Goal: Complete application form: Complete application form

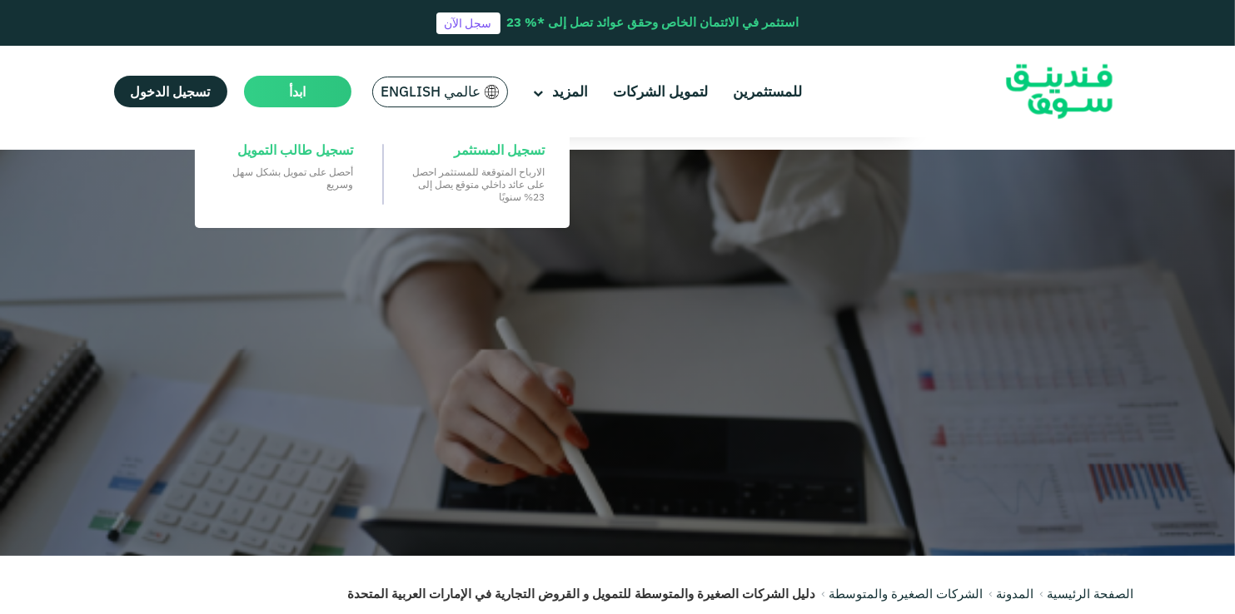
click at [309, 102] on main "ابدأ" at bounding box center [297, 92] width 107 height 32
click at [295, 92] on span "ابدأ" at bounding box center [297, 91] width 17 height 17
click at [305, 144] on span "تسجيل طالب التمويل" at bounding box center [295, 150] width 116 height 18
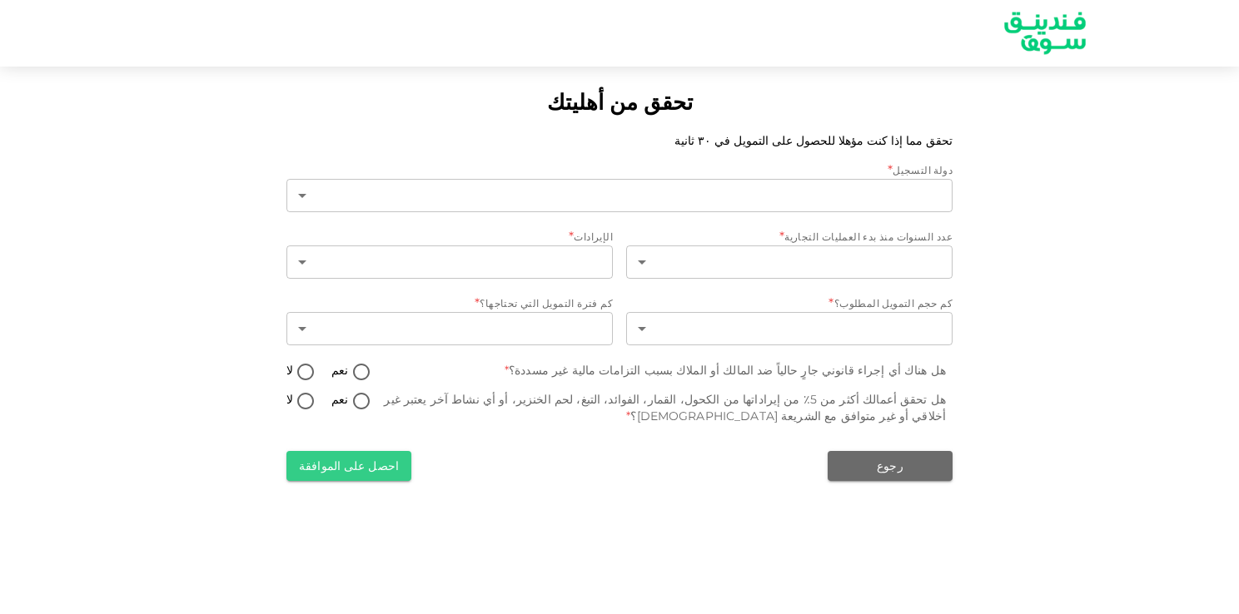
type input "1"
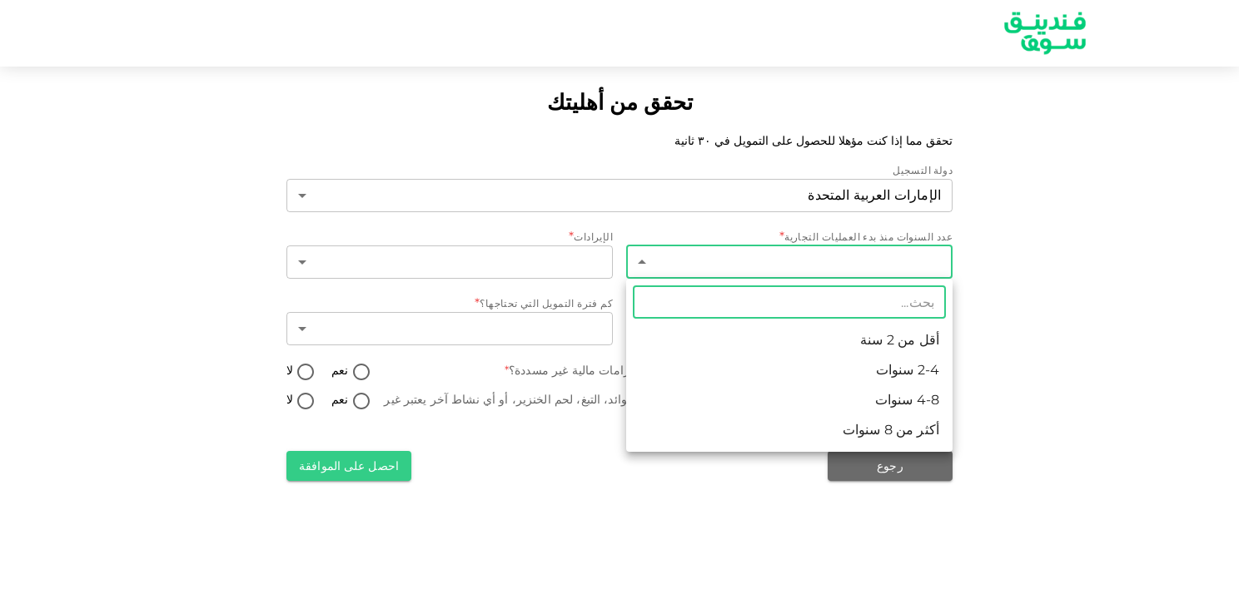
click at [666, 269] on body "تحقق من أهليتك تحقق مما إذا كنت مؤهلا للحصول على التمويل في ٣٠ ثانية دولة التسج…" at bounding box center [619, 307] width 1239 height 614
click at [823, 341] on li "أقل من 2 سنة" at bounding box center [789, 340] width 326 height 30
type input "1"
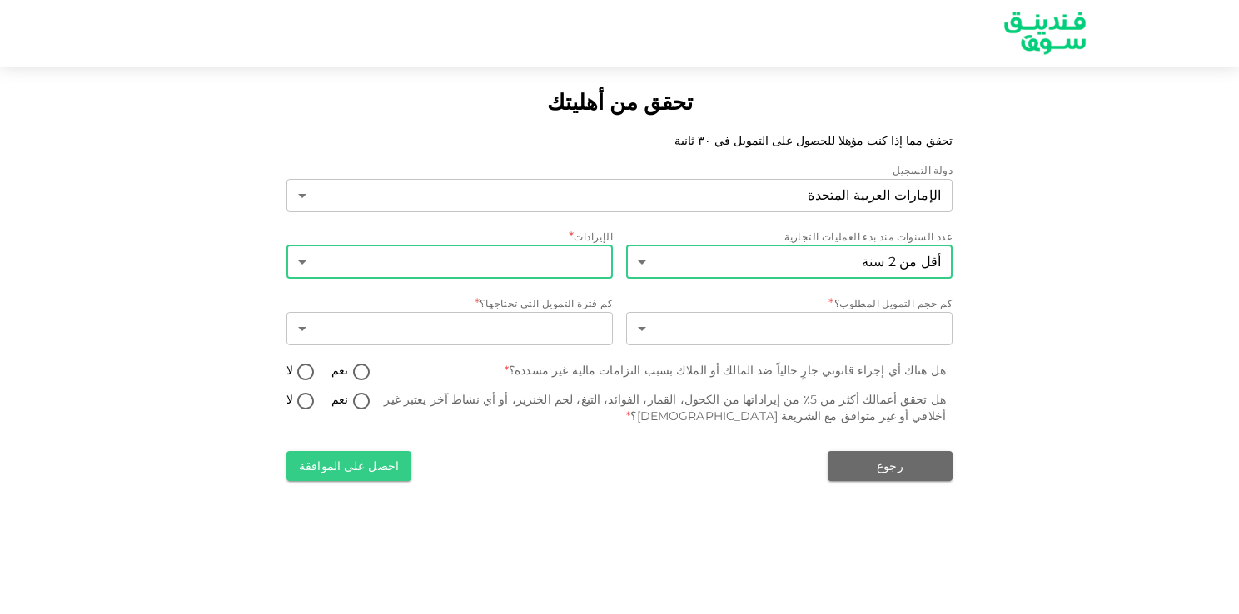
click at [587, 268] on body "تحقق من أهليتك تحقق مما إذا كنت مؤهلا للحصول على التمويل في ٣٠ ثانية دولة التسج…" at bounding box center [619, 307] width 1239 height 614
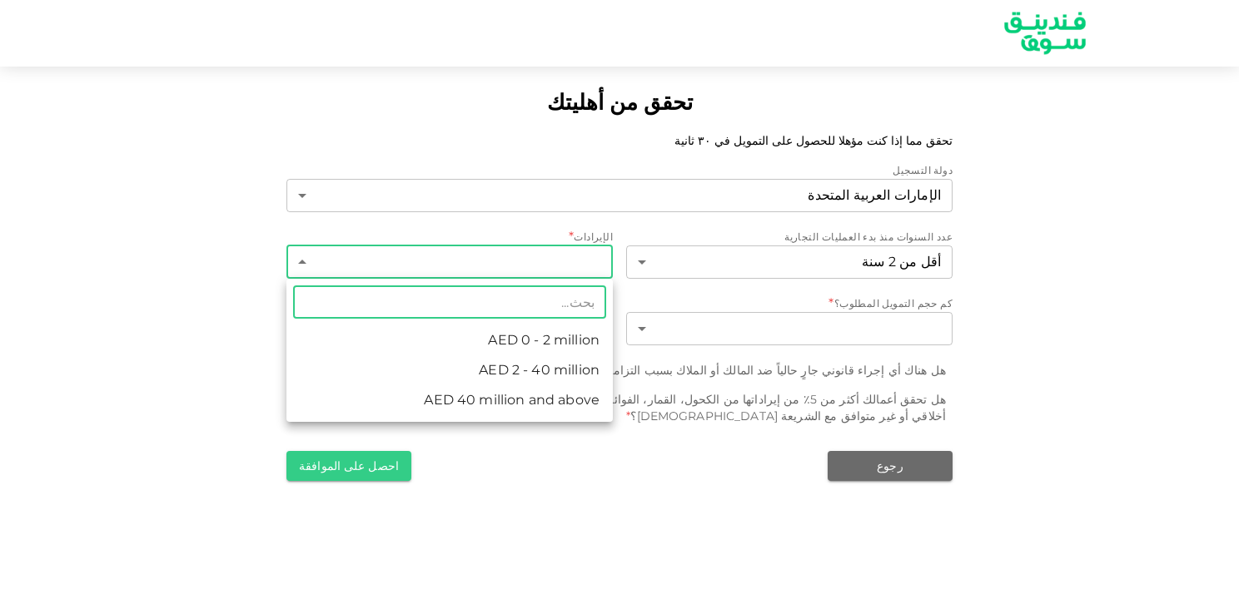
click at [556, 344] on li "AED 0 - 2 million" at bounding box center [449, 340] width 326 height 30
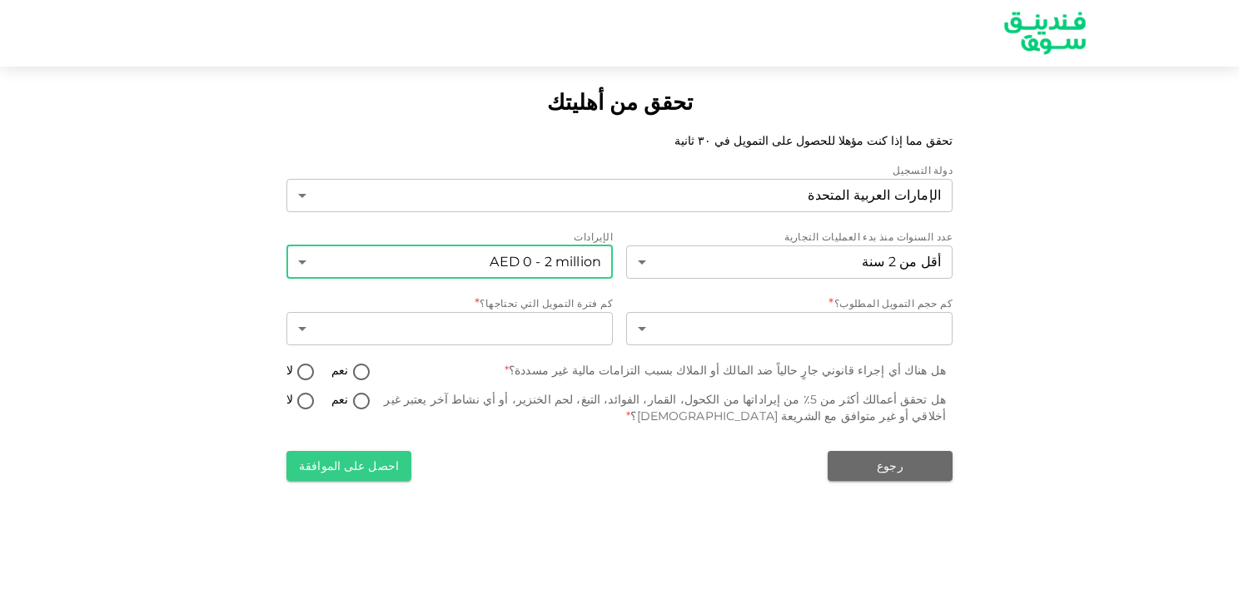
type input "1"
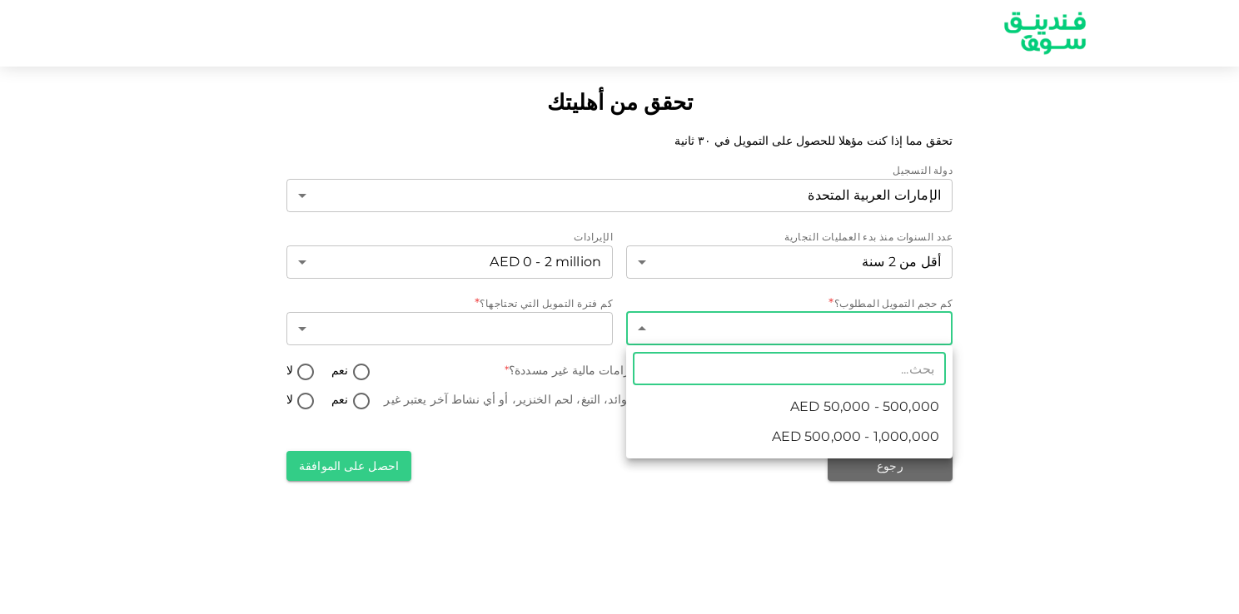
click at [769, 328] on body "تحقق من أهليتك تحقق مما إذا كنت مؤهلا للحصول على التمويل في ٣٠ ثانية دولة التسج…" at bounding box center [619, 307] width 1239 height 614
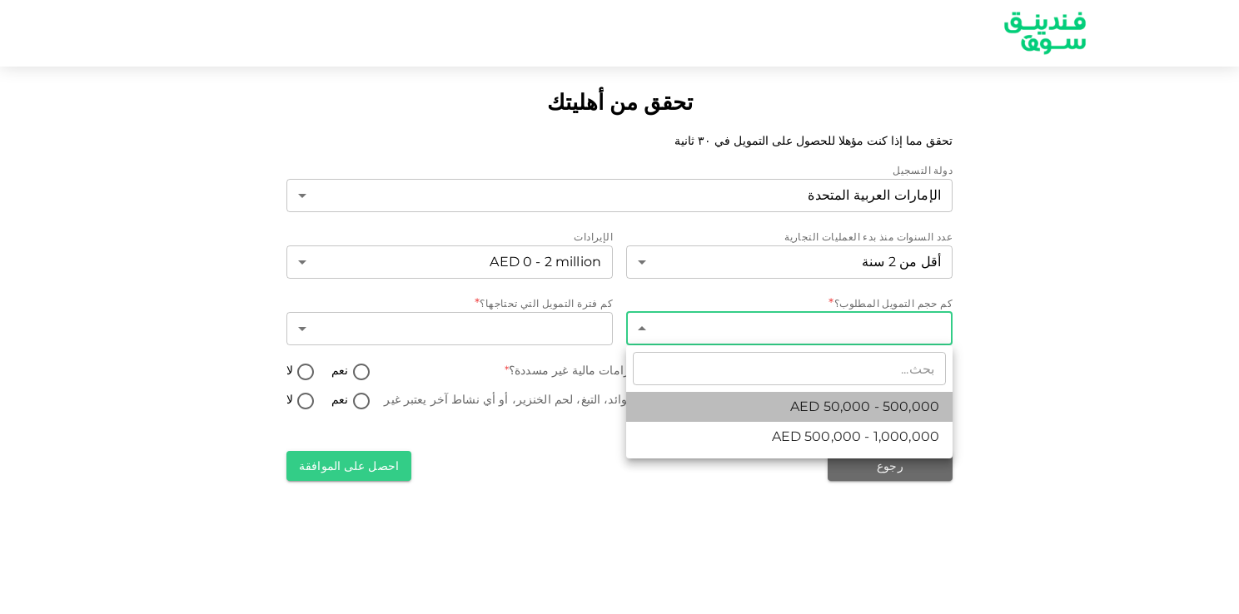
click at [792, 397] on span "AED 50,000 - 500,000" at bounding box center [864, 407] width 149 height 20
type input "1"
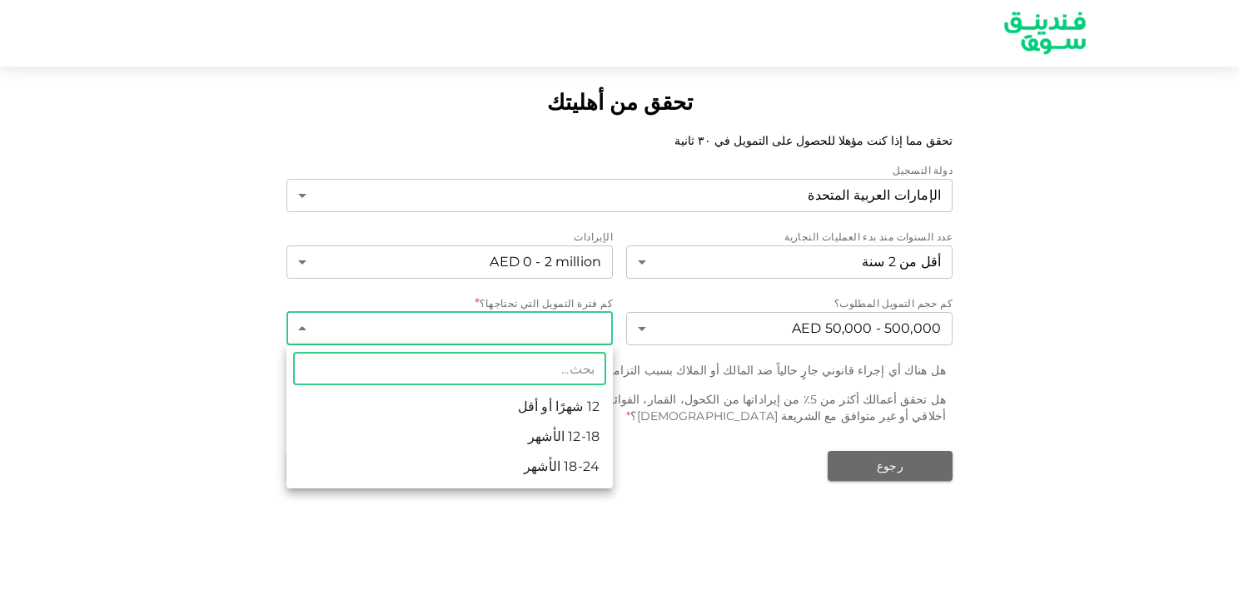
click at [600, 329] on body "تحقق من أهليتك تحقق مما إذا كنت مؤهلا للحصول على التمويل في ٣٠ ثانية دولة التسج…" at bounding box center [619, 307] width 1239 height 614
click at [582, 458] on li "18-24 الأشهر" at bounding box center [449, 467] width 326 height 30
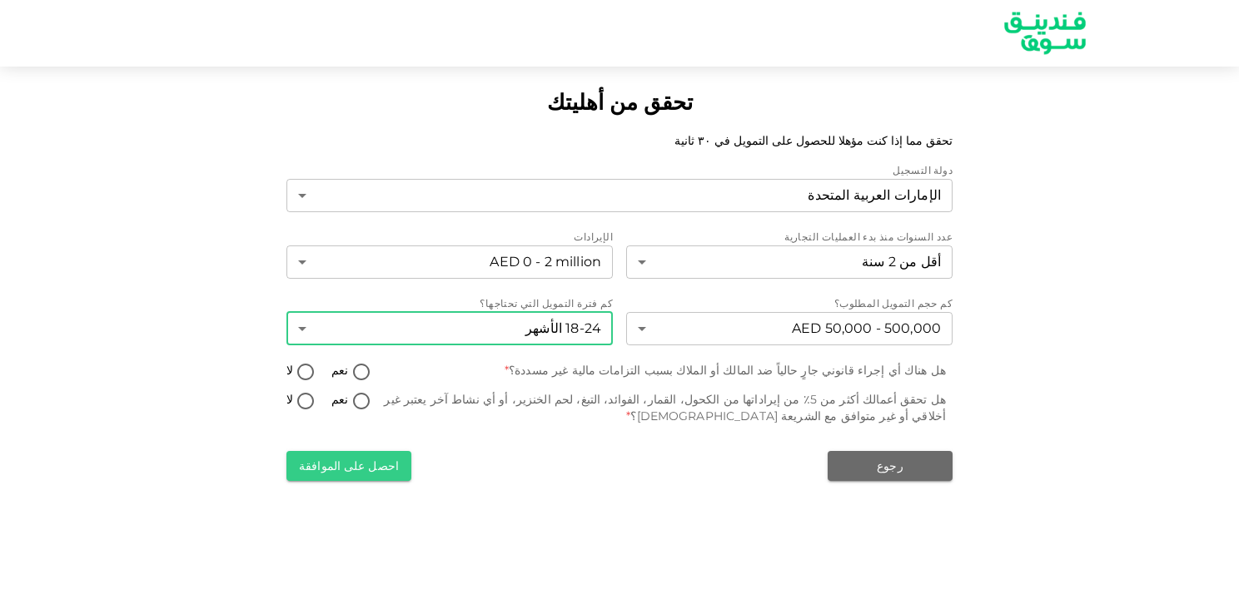
type input "3"
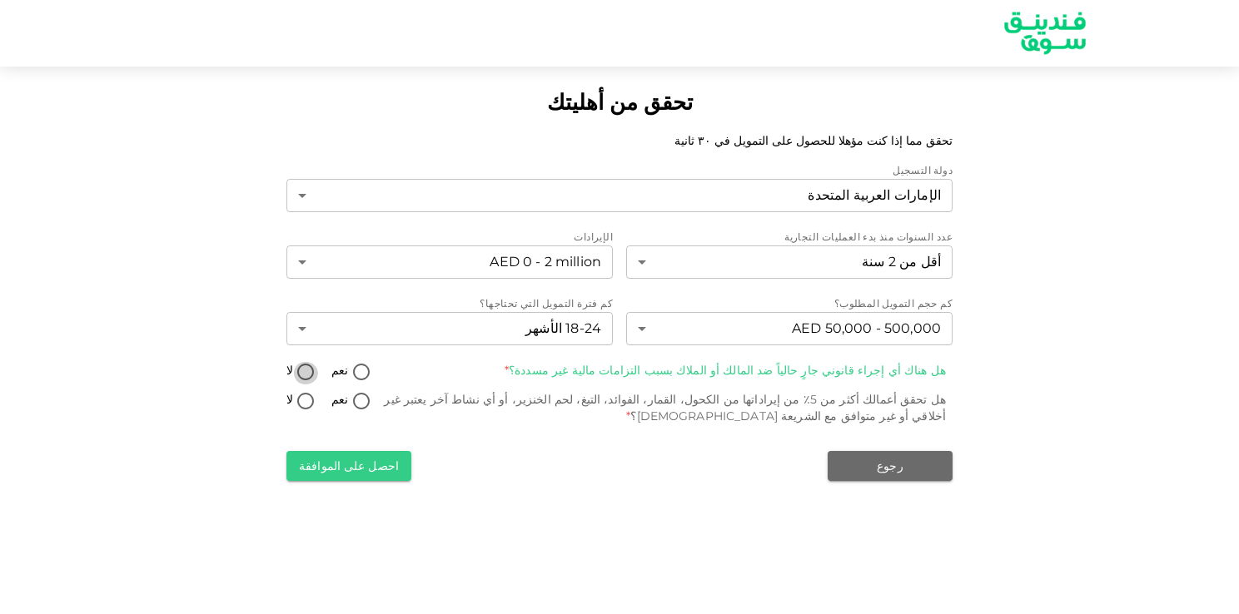
click at [313, 371] on input "لا" at bounding box center [305, 373] width 25 height 22
radio input "true"
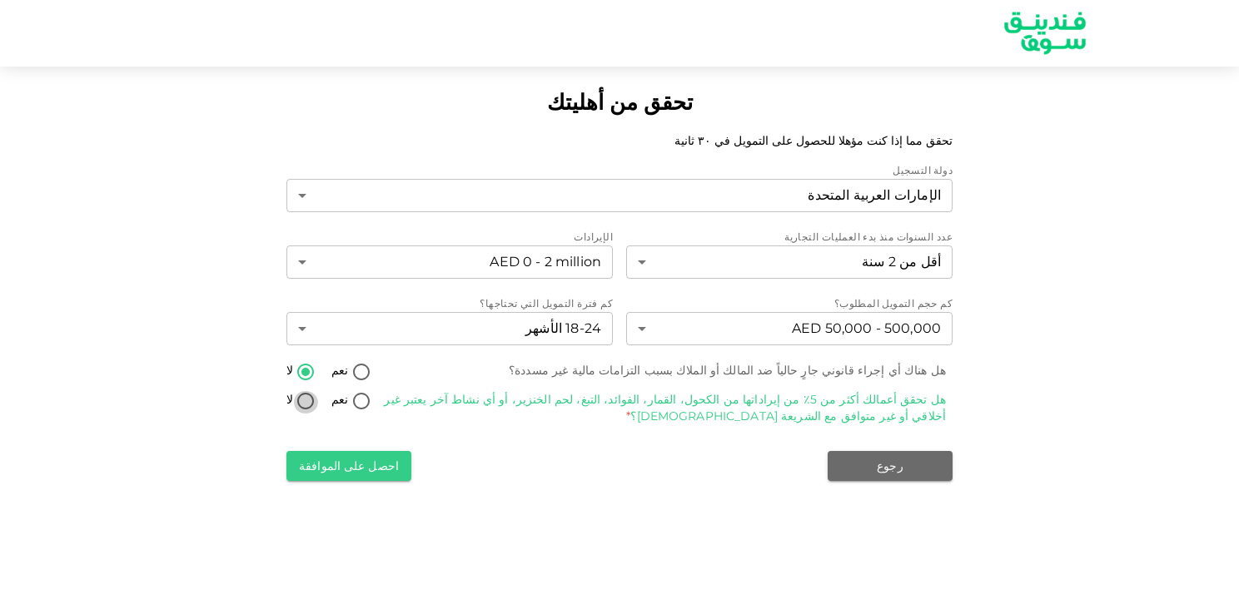
click at [306, 402] on input "لا" at bounding box center [305, 402] width 25 height 22
radio input "true"
click at [342, 467] on button "احصل على الموافقة" at bounding box center [348, 466] width 125 height 30
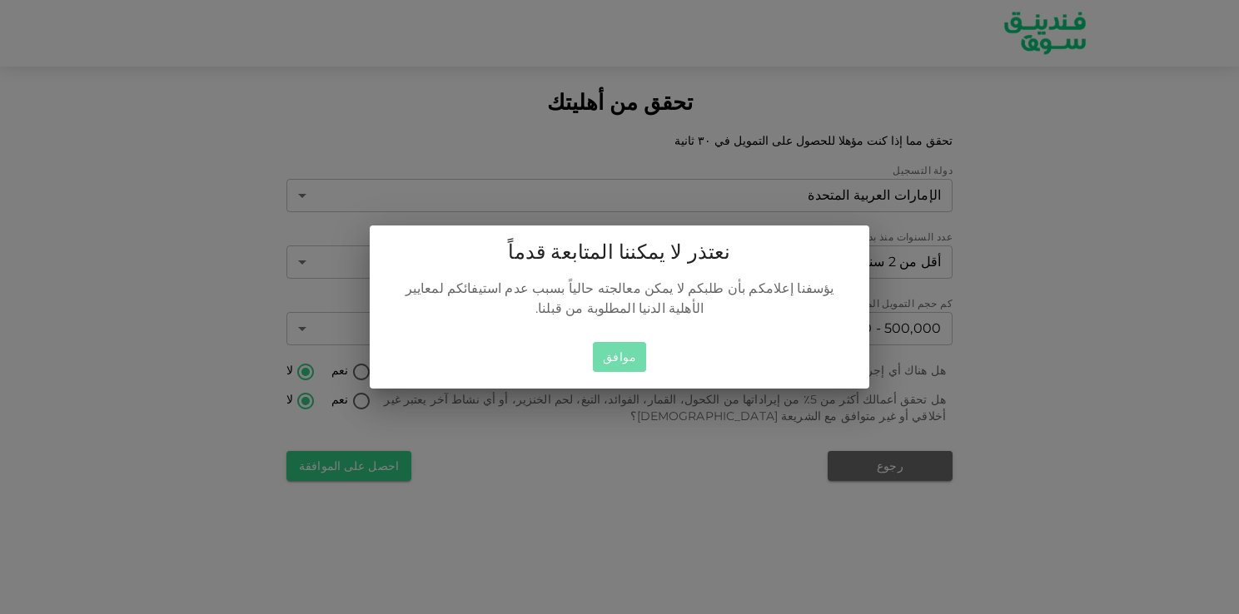
click at [619, 355] on button "موافق" at bounding box center [619, 357] width 53 height 31
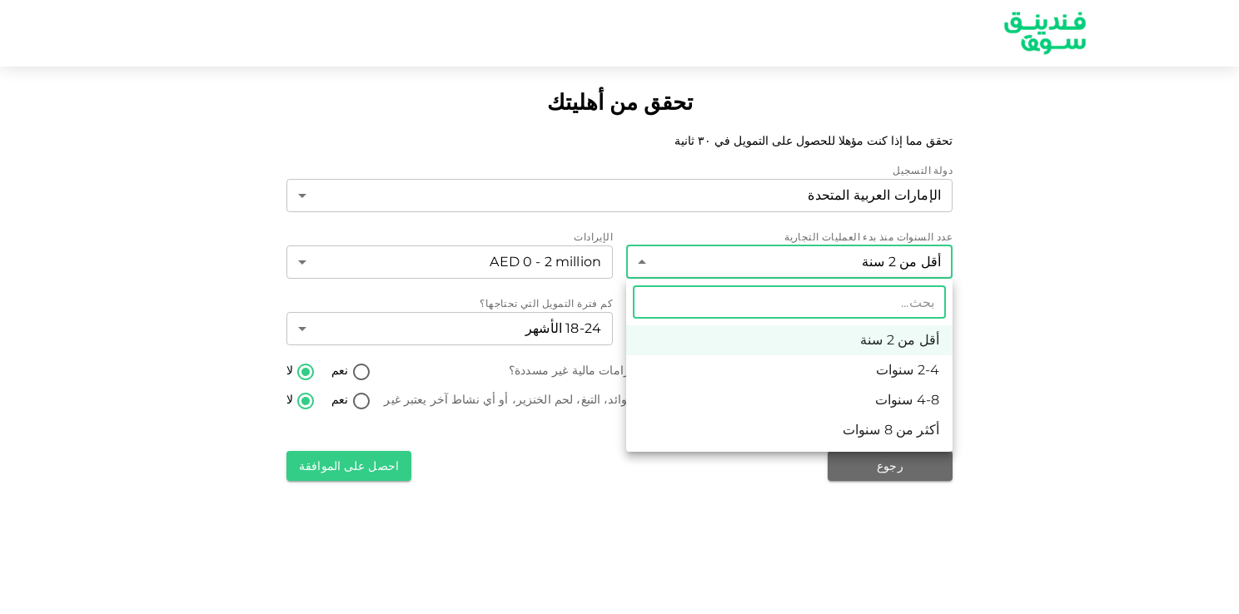
click at [686, 261] on body "تحقق من أهليتك تحقق مما إذا كنت مؤهلا للحصول على التمويل في ٣٠ ثانية دولة التسج…" at bounding box center [619, 307] width 1239 height 614
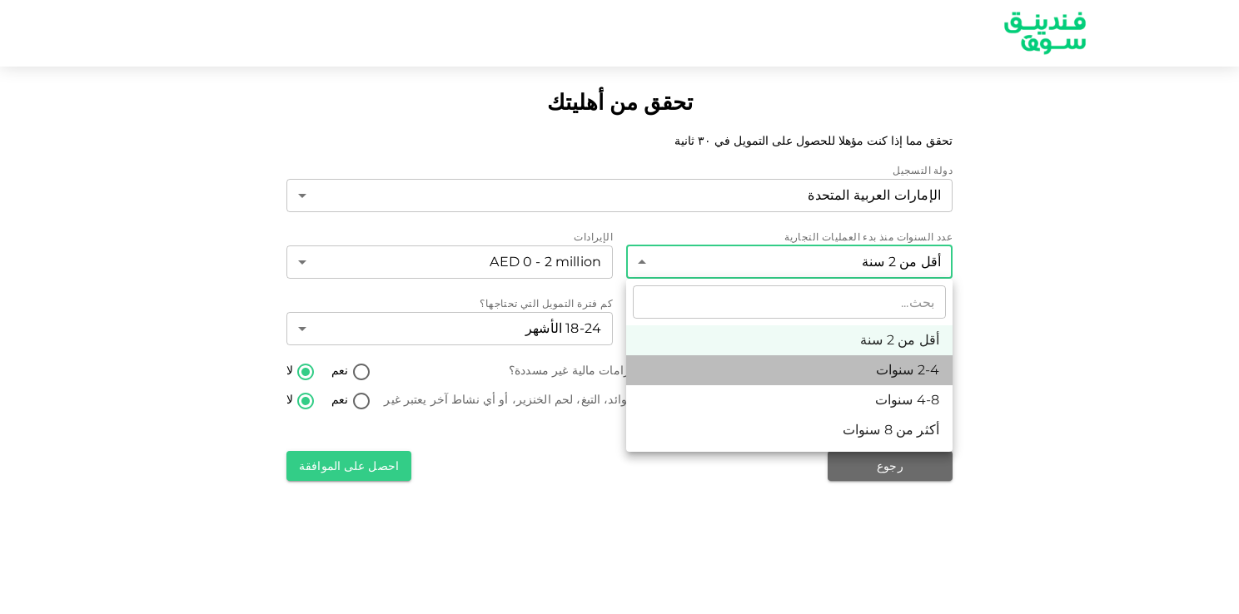
click at [753, 364] on li "2-4 سنوات" at bounding box center [789, 370] width 326 height 30
type input "2"
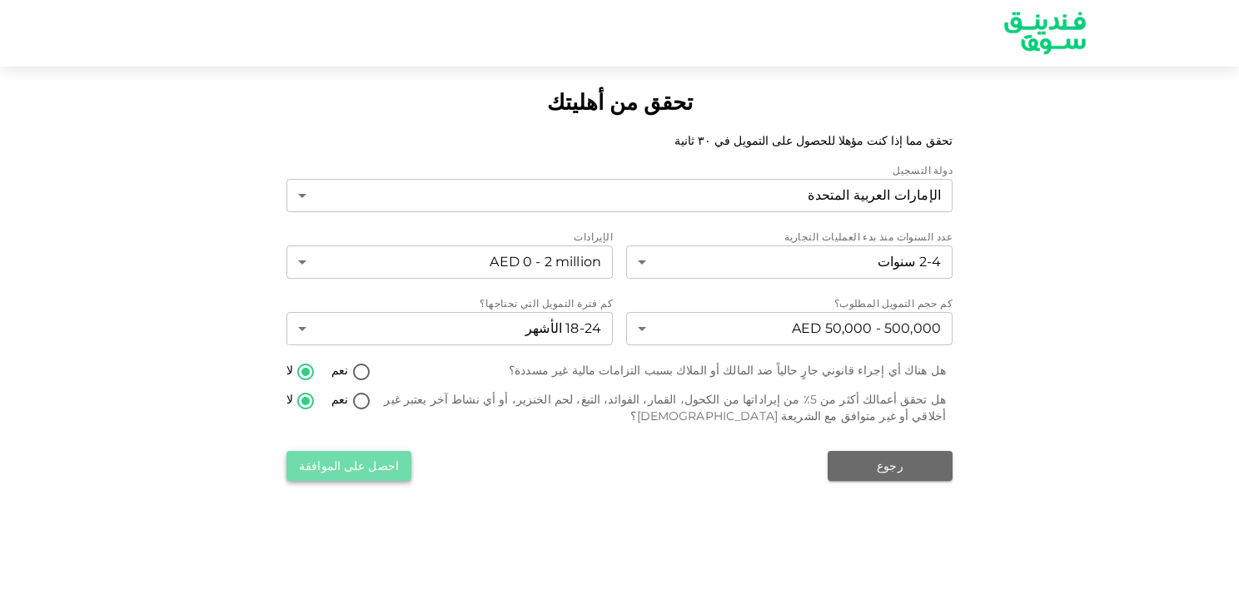
click at [385, 471] on button "احصل على الموافقة" at bounding box center [348, 466] width 125 height 30
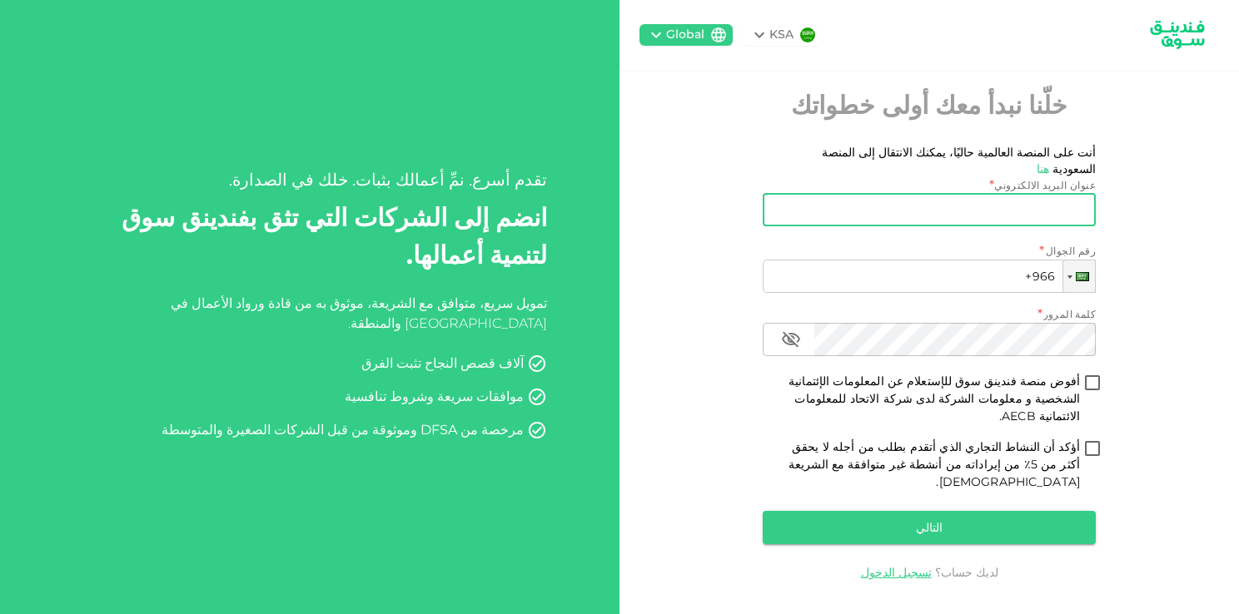
click at [1031, 226] on input "عنوان البريد الالكتروني" at bounding box center [938, 209] width 315 height 33
click at [1129, 228] on div "KSA Global خلّنا نبدأ معك أولى خطواتك أنت على المنصة العالمية حاليًا، يمكنك الا…" at bounding box center [928, 307] width 619 height 614
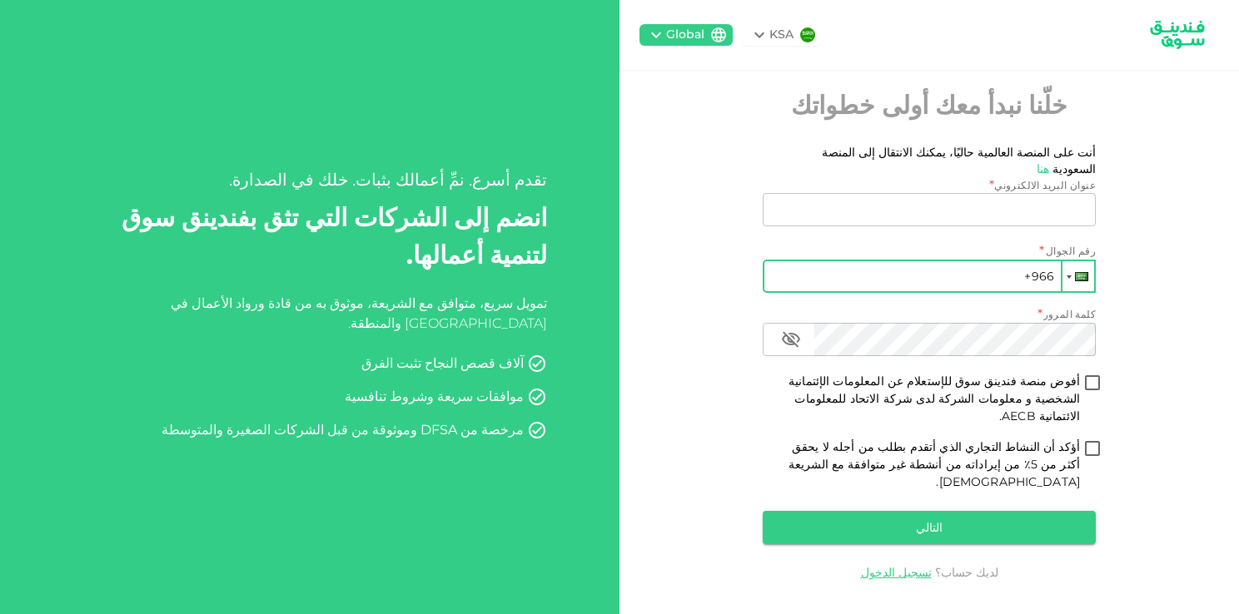
click at [1072, 291] on div at bounding box center [1078, 276] width 32 height 30
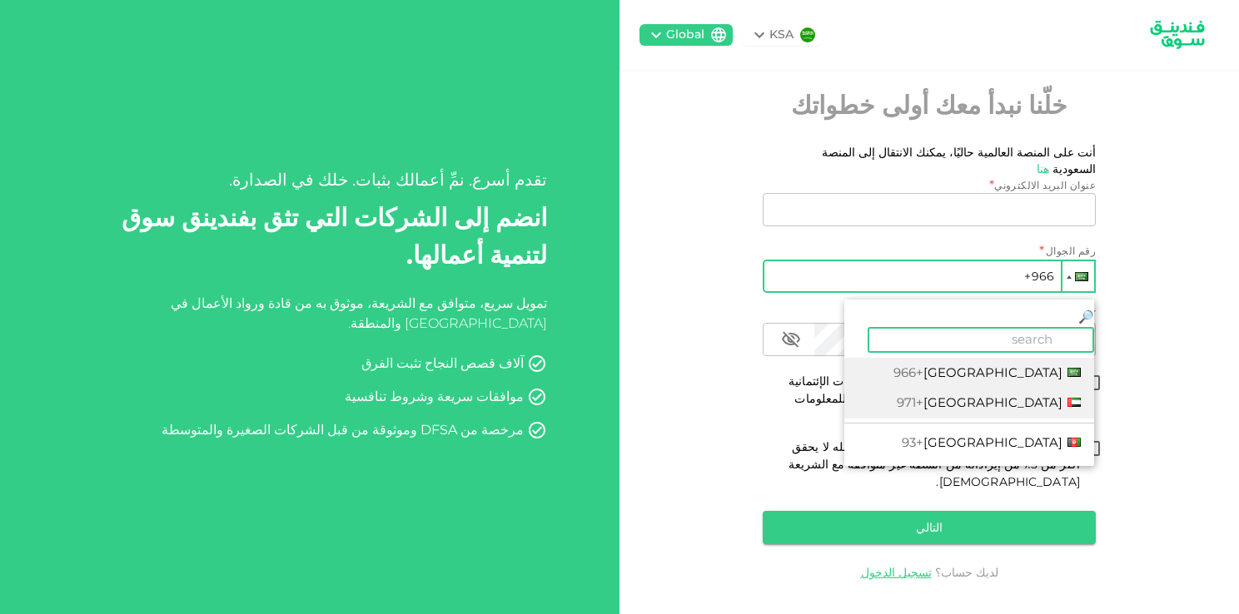
click at [923, 395] on span "+971" at bounding box center [910, 403] width 27 height 16
type input "+971"
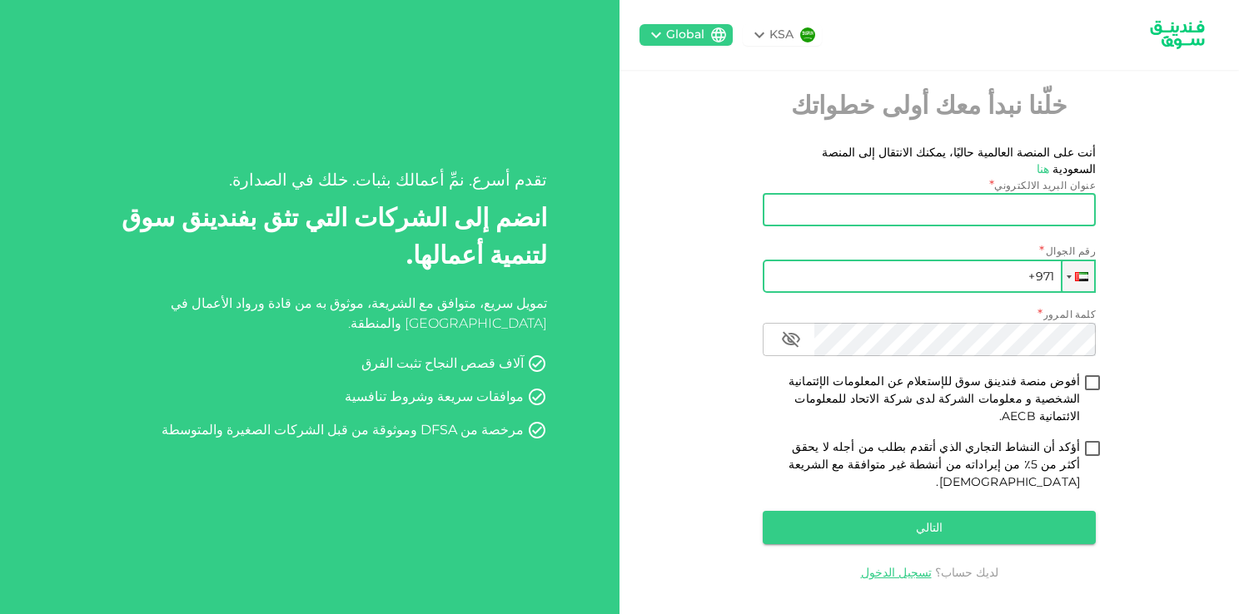
click at [1025, 221] on input "عنوان البريد الالكتروني" at bounding box center [938, 209] width 315 height 33
type input "[EMAIL_ADDRESS][DOMAIN_NAME]"
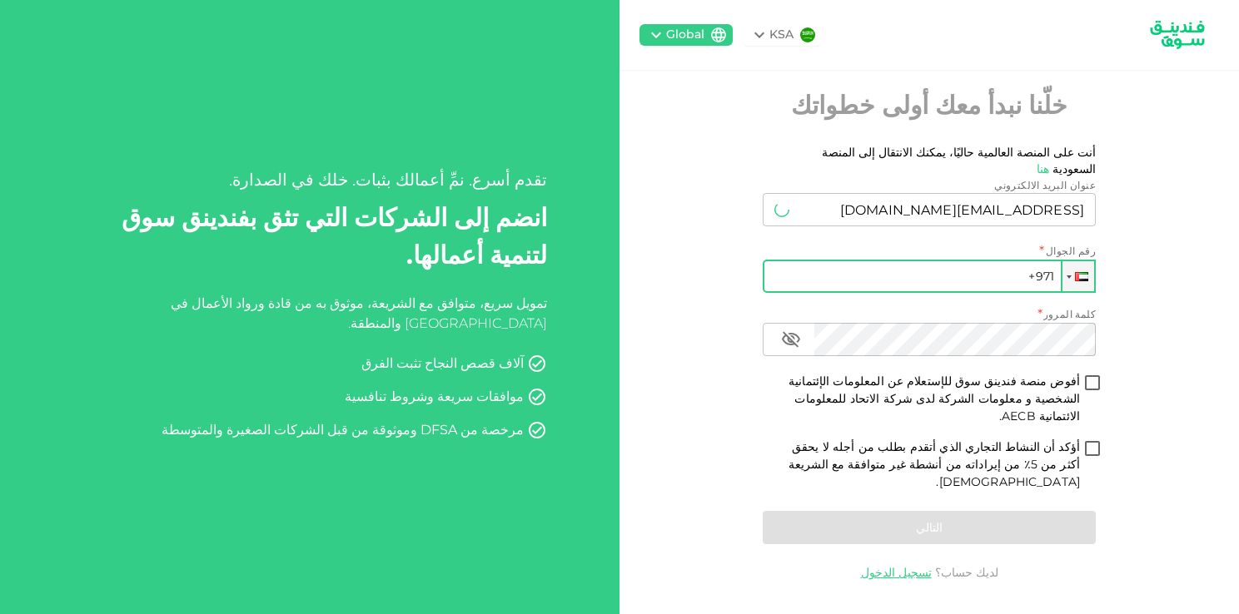
click at [941, 293] on input "+971" at bounding box center [929, 276] width 333 height 33
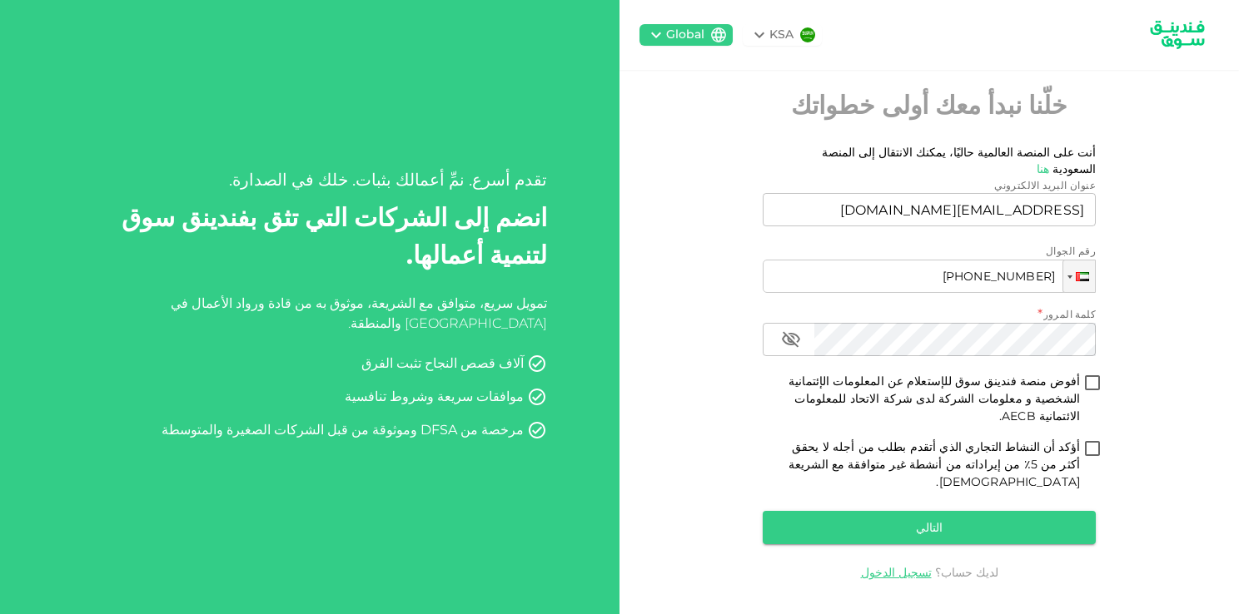
type input "[PHONE_NUMBER]"
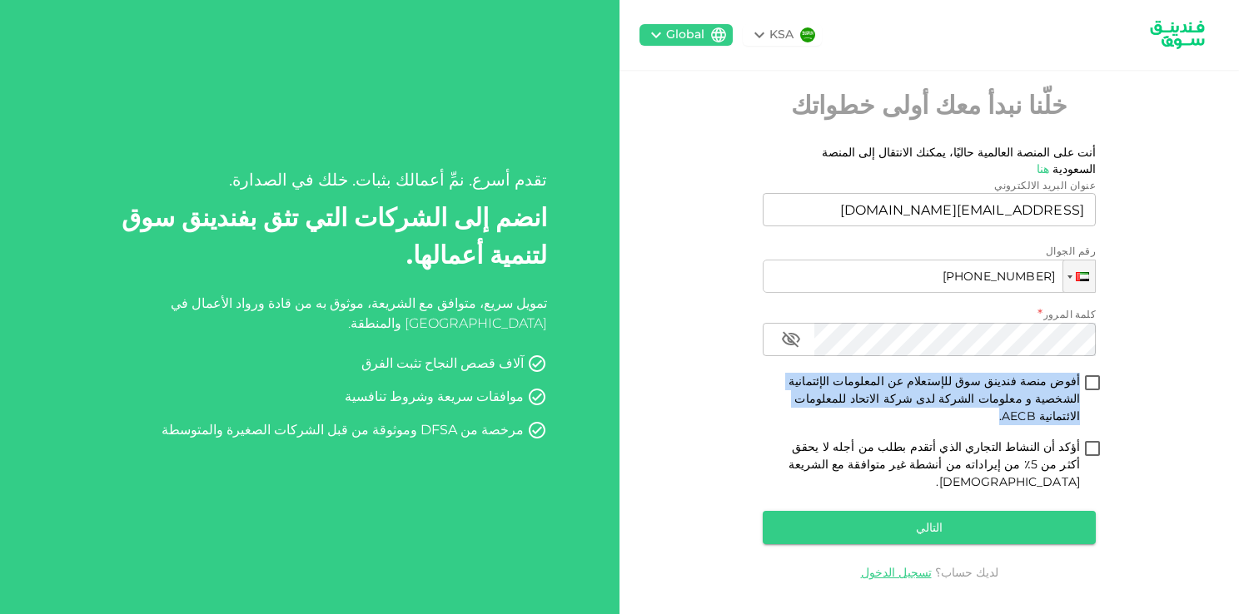
drag, startPoint x: 872, startPoint y: 408, endPoint x: 1081, endPoint y: 377, distance: 210.4
click at [1081, 377] on div "عنوان البريد الالكتروني عنوان البريد الالكتروني [EMAIL_ADDRESS][DOMAIN_NAME] عن…" at bounding box center [929, 364] width 333 height 375
copy span "أفوض منصة فندينق سوق للإستعلام عن المعلومات الإئتمانية الشخصية و معلومات الشركة…"
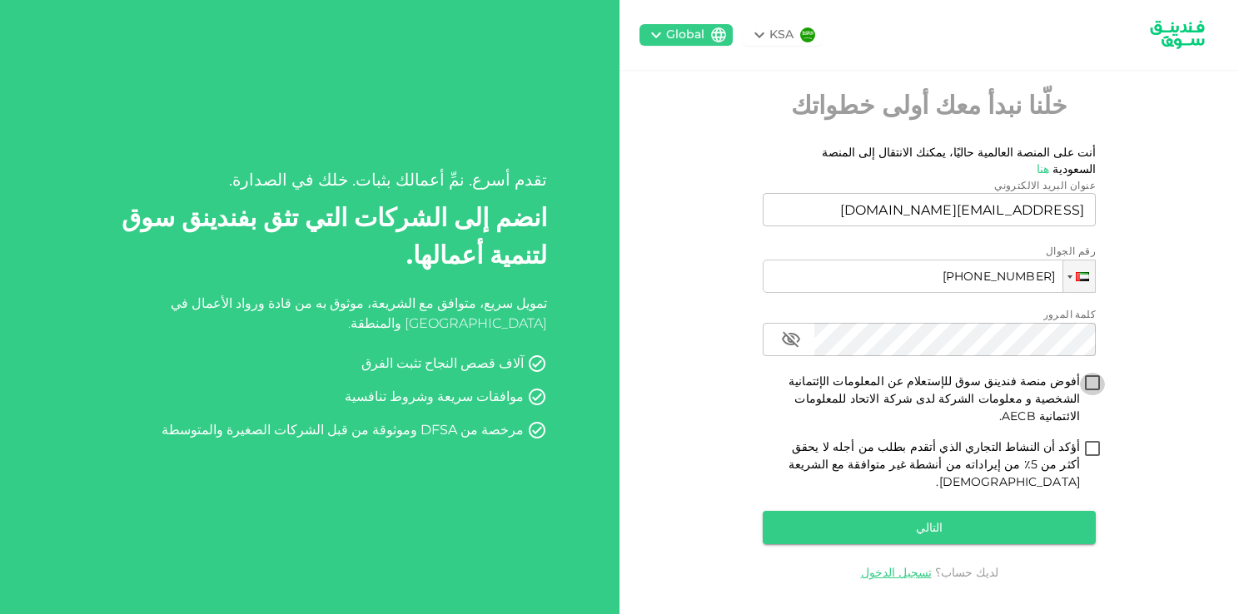
click at [1098, 395] on input "أفوض منصة فندينق سوق للإستعلام عن المعلومات الإئتمانية الشخصية و معلومات الشركة…" at bounding box center [1092, 384] width 25 height 22
checkbox input "true"
click at [1090, 445] on input "أؤكد أن النشاط التجاري الذي أتقدم بطلب من أجله لا يحقق أكثر من 5٪ من إيراداته م…" at bounding box center [1092, 450] width 25 height 22
checkbox input "true"
click at [994, 511] on button "التالي" at bounding box center [929, 527] width 333 height 33
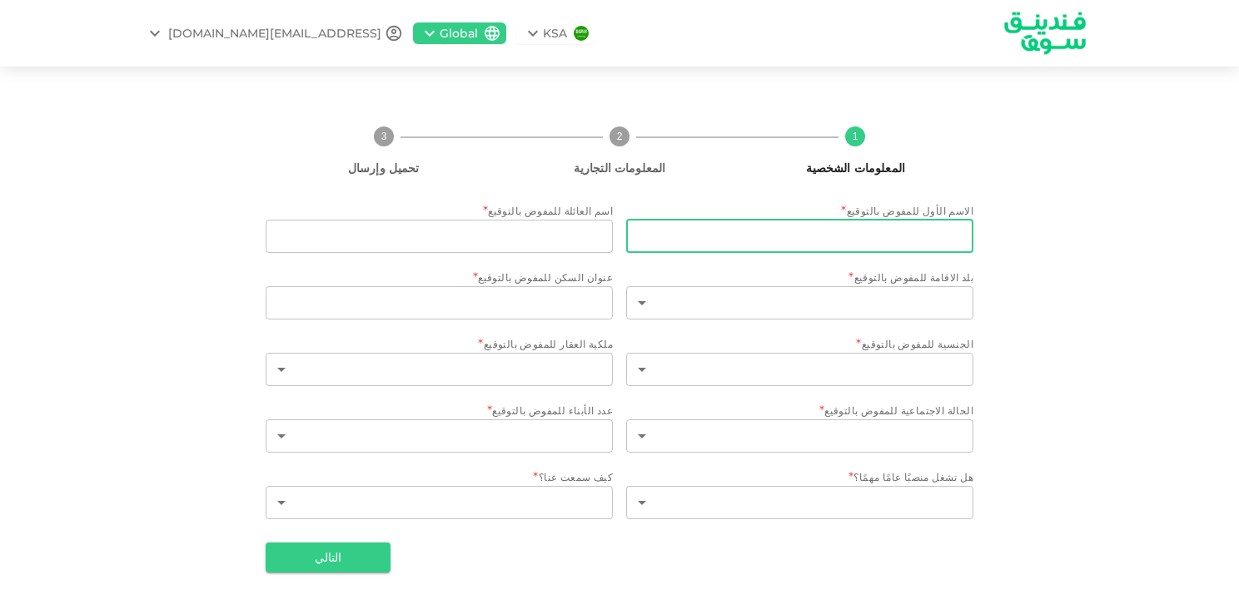
click at [958, 236] on input "الاسم الأول للمفوض بالتوقيع" at bounding box center [799, 236] width 347 height 33
type input "bassam"
type input "abughoush"
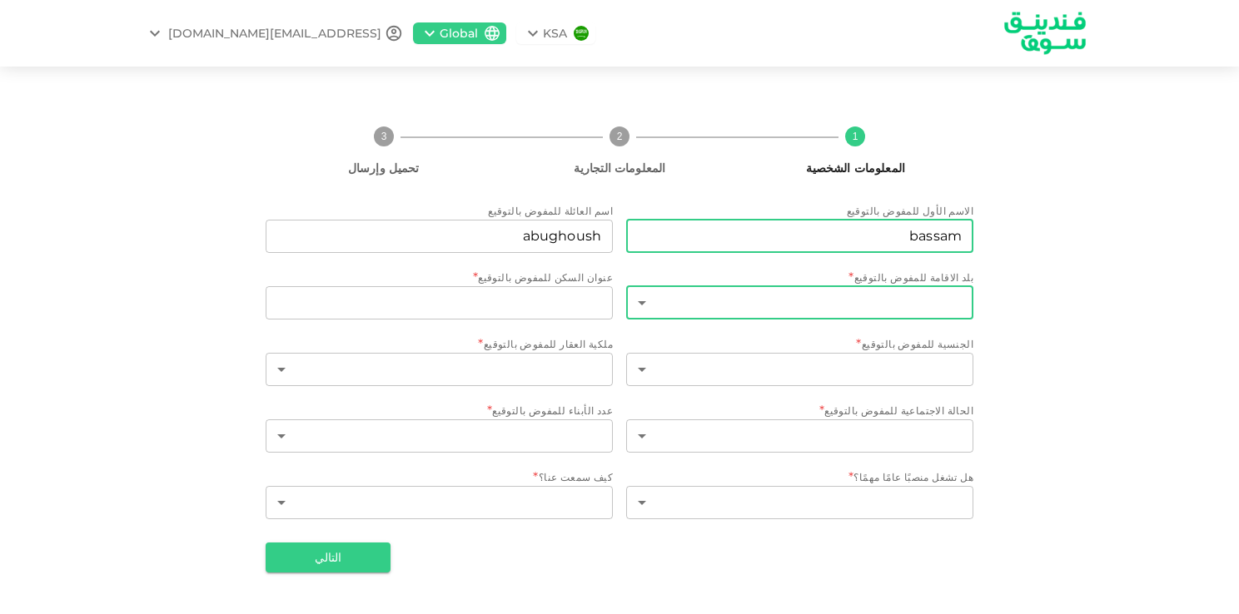
click at [833, 312] on body "KSA Global [EMAIL_ADDRESS][DOMAIN_NAME] 1 المعلومات الشخصية 2 المعلومات التجاري…" at bounding box center [619, 307] width 1239 height 614
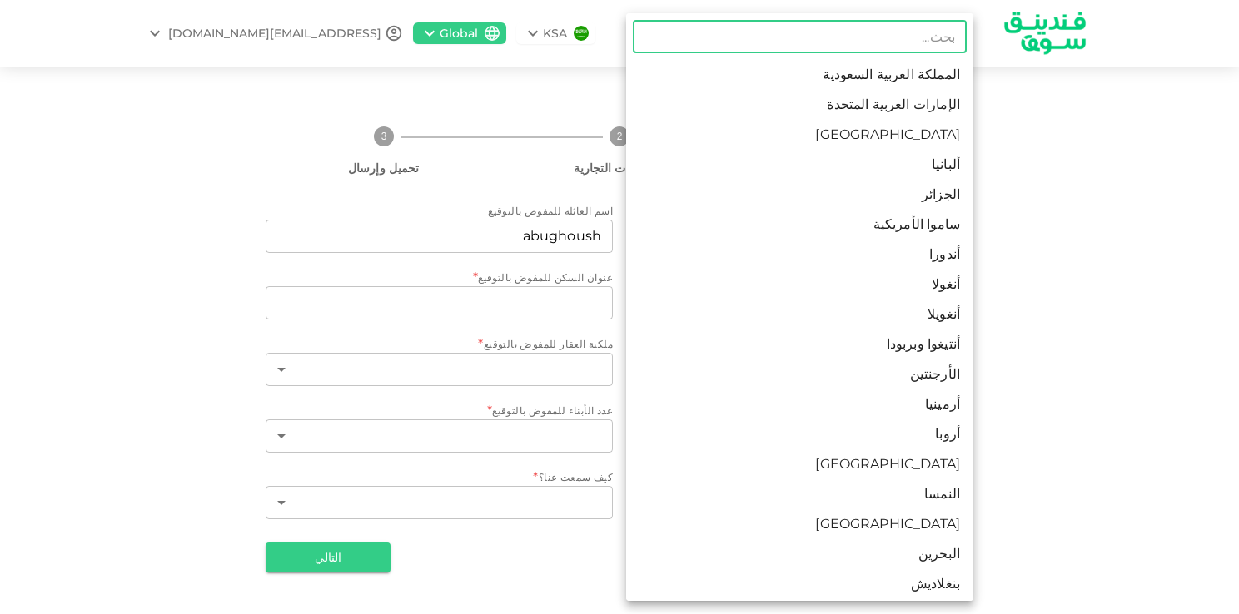
click at [865, 105] on li "الإمارات العربية المتحدة" at bounding box center [799, 105] width 347 height 30
type input "2"
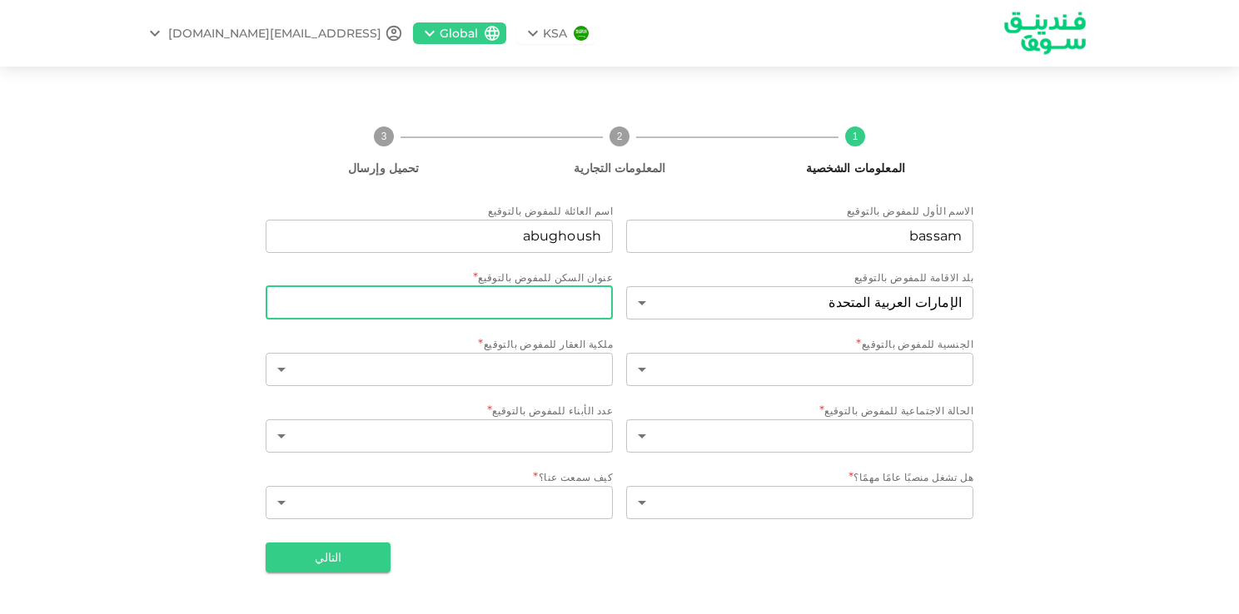
click at [591, 306] on input "عنوان السكن للمفوض بالتوقيع" at bounding box center [439, 302] width 347 height 33
type input "AJMAN"
click at [723, 372] on body "KSA Global [EMAIL_ADDRESS][DOMAIN_NAME] 1 المعلومات الشخصية 2 المعلومات التجاري…" at bounding box center [619, 307] width 1239 height 614
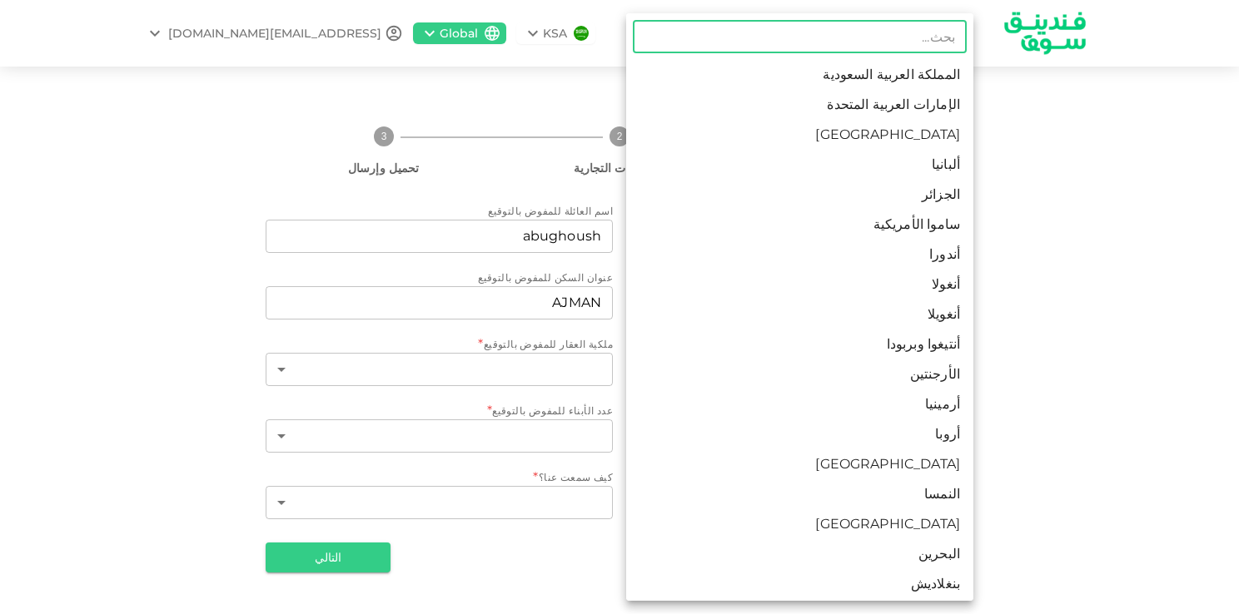
click at [1151, 351] on div at bounding box center [619, 307] width 1239 height 614
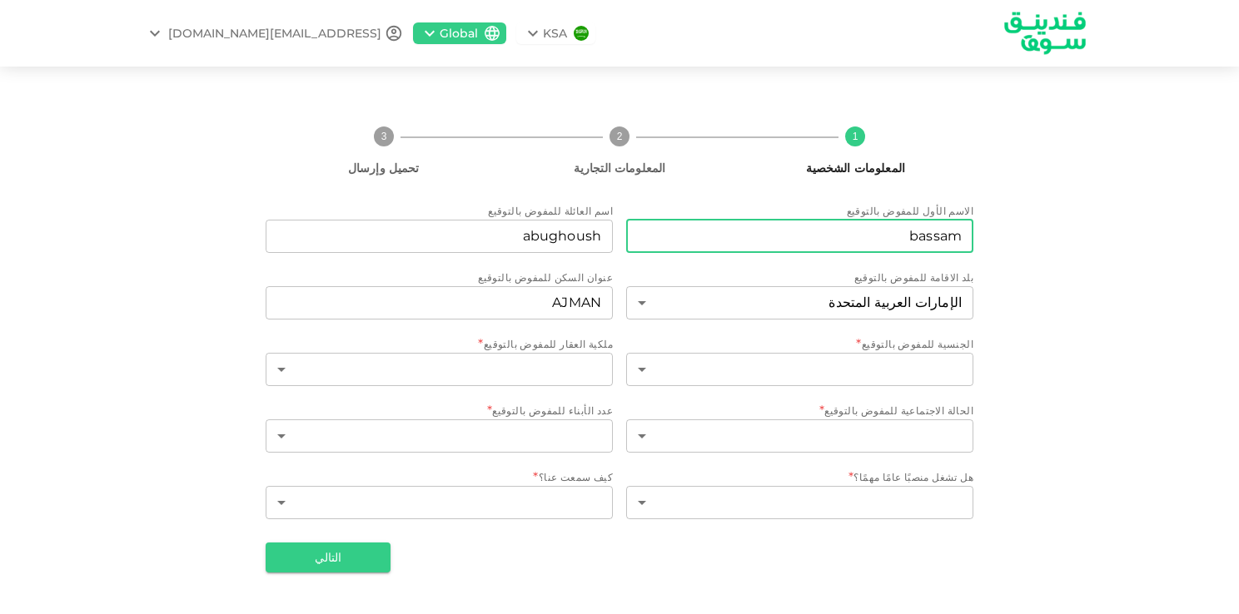
click at [914, 245] on input "bassam" at bounding box center [799, 236] width 347 height 33
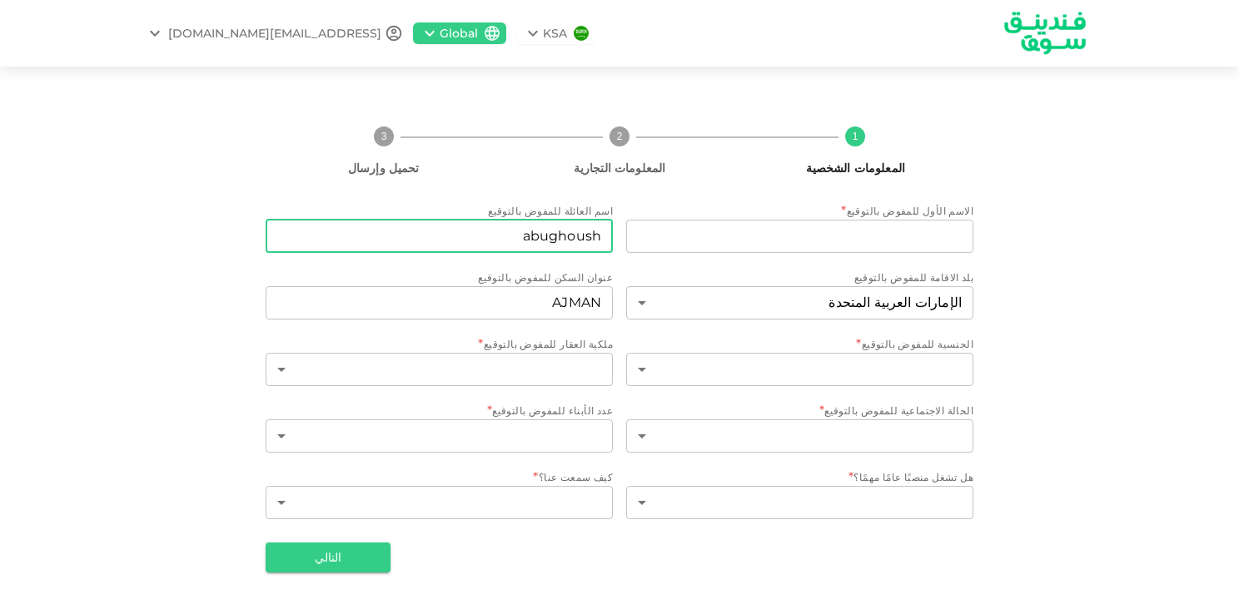
click at [555, 248] on input "abughoush" at bounding box center [439, 236] width 347 height 33
type input "abuhoush"
click at [533, 311] on input "AJMAN" at bounding box center [439, 302] width 347 height 33
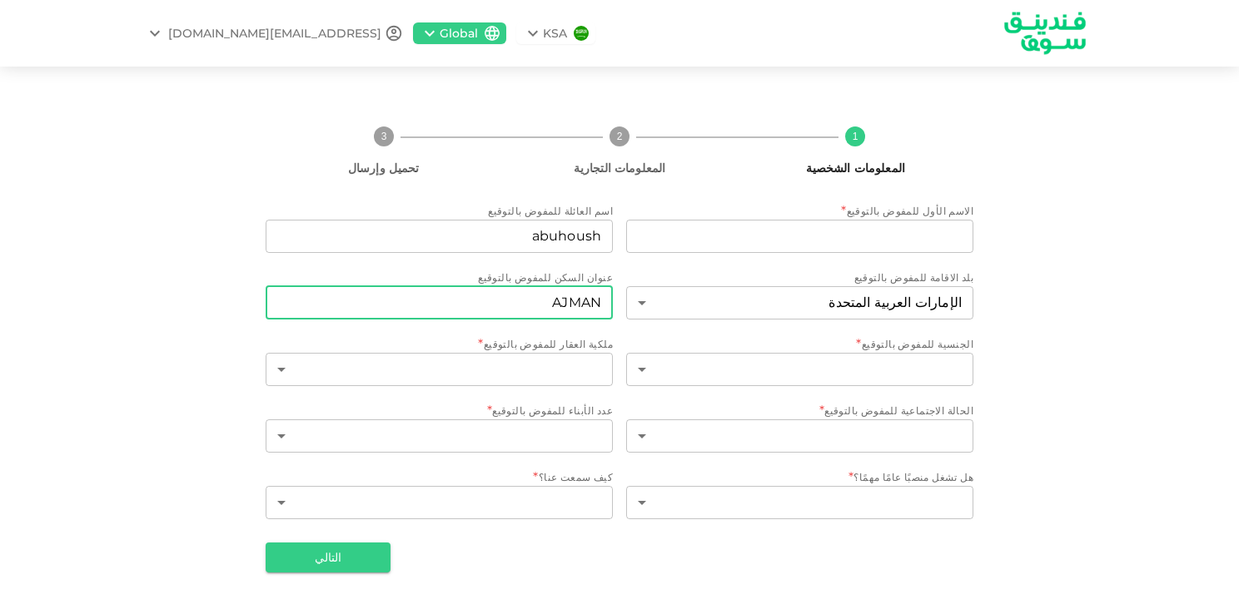
click at [533, 311] on input "AJMAN" at bounding box center [439, 302] width 347 height 33
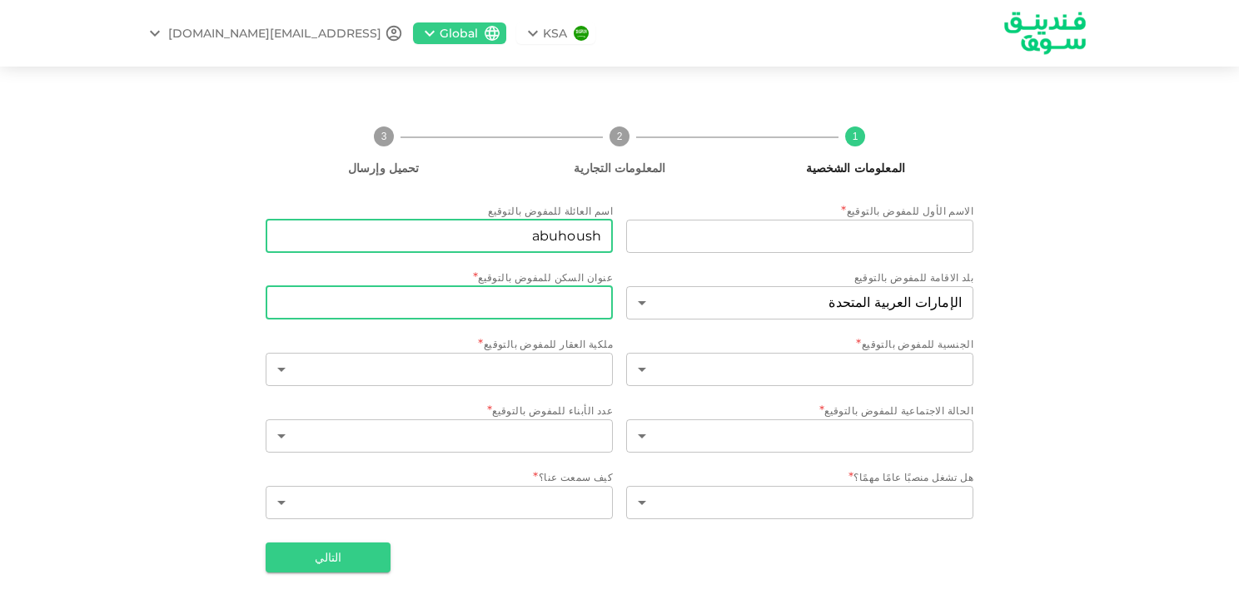
click at [487, 241] on input "abuhoush" at bounding box center [439, 236] width 347 height 33
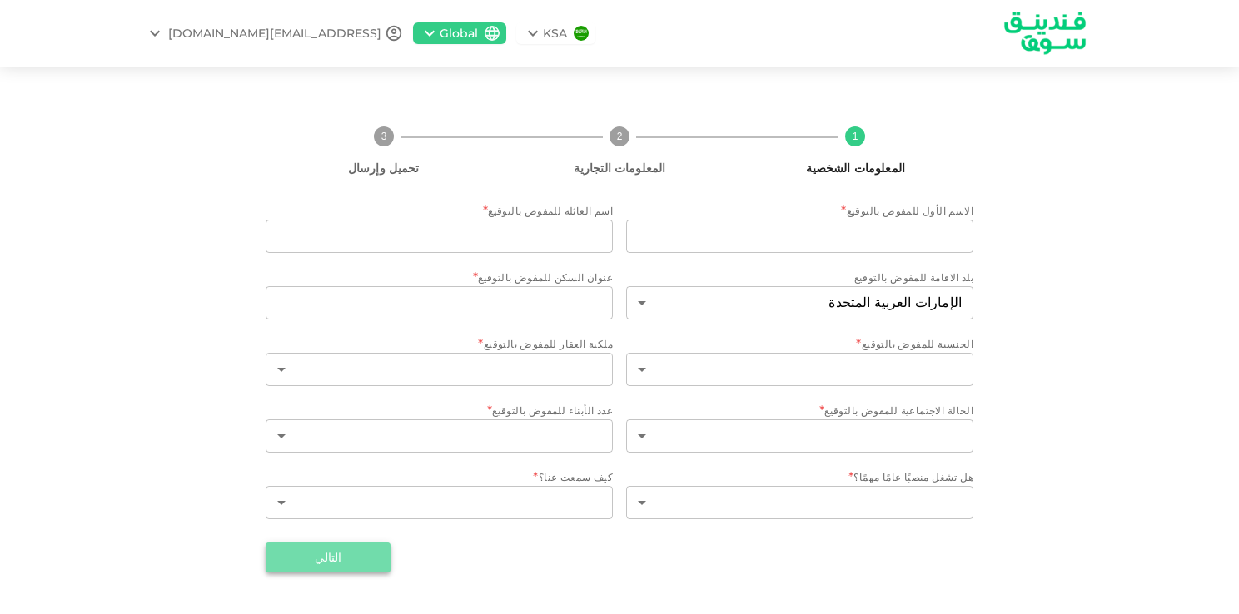
click at [354, 562] on button "التالي" at bounding box center [328, 558] width 125 height 30
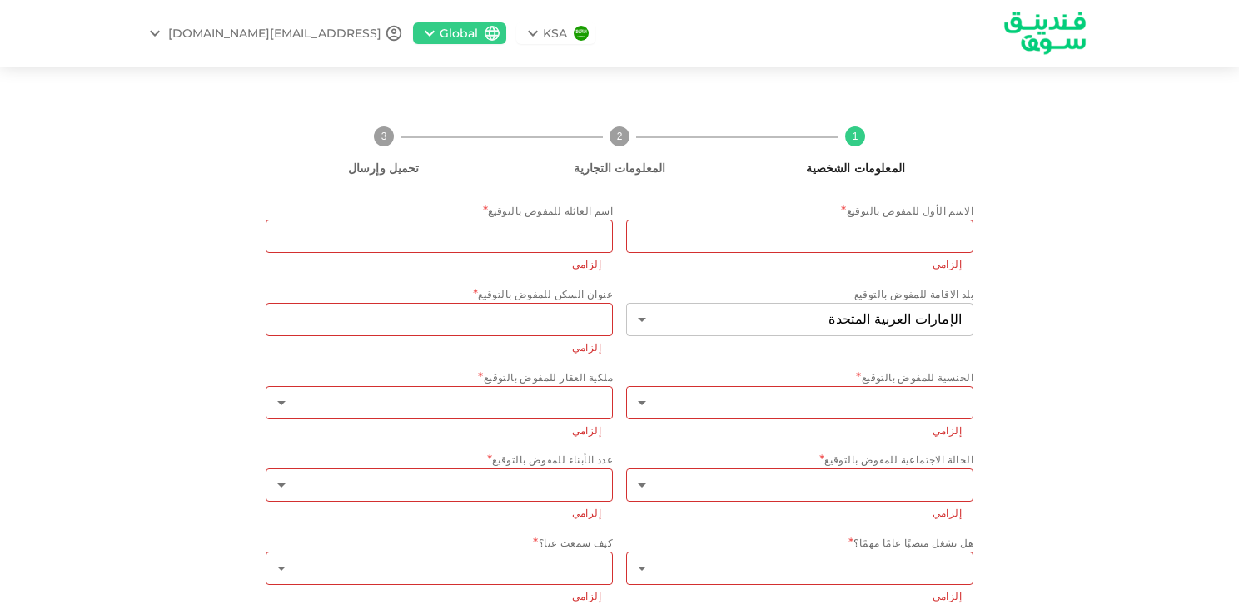
scroll to position [67, 0]
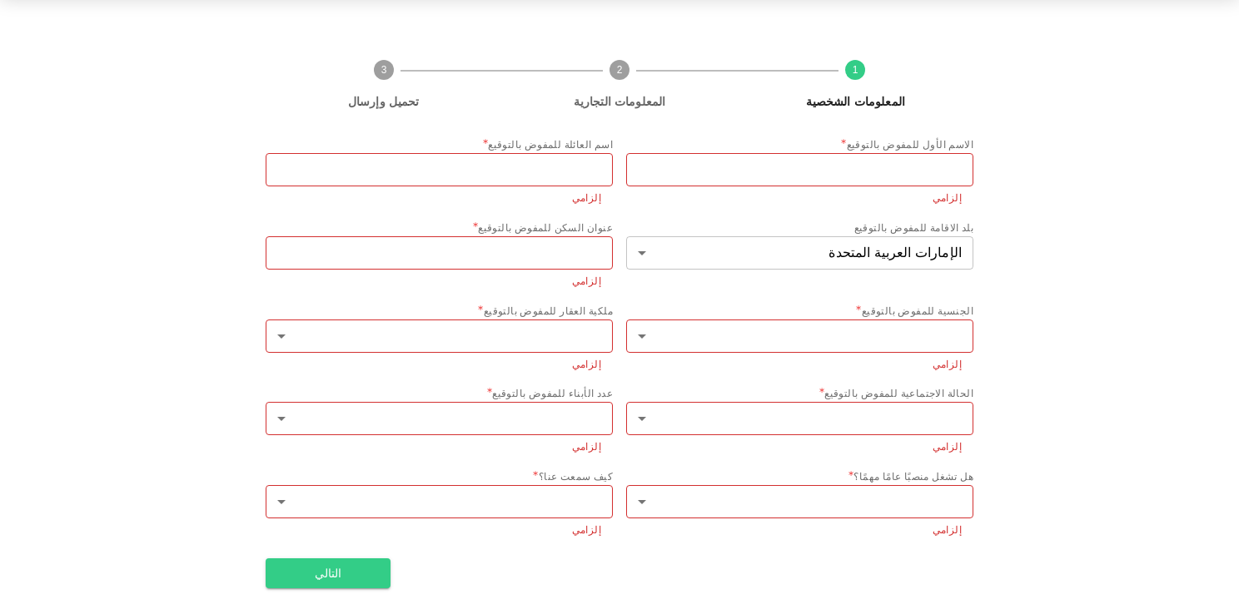
drag, startPoint x: 979, startPoint y: 191, endPoint x: 910, endPoint y: 603, distance: 417.0
click at [910, 603] on div "1 المعلومات الشخصية 2 المعلومات التجارية 3 تحميل وإرسال الاسم الأول للمفوض بالت…" at bounding box center [619, 317] width 1239 height 595
copy div "lorem ipsum dolors ametcons * adipi elits doeius temporin utlab etdol magnaa en…"
